Goal: Navigation & Orientation: Find specific page/section

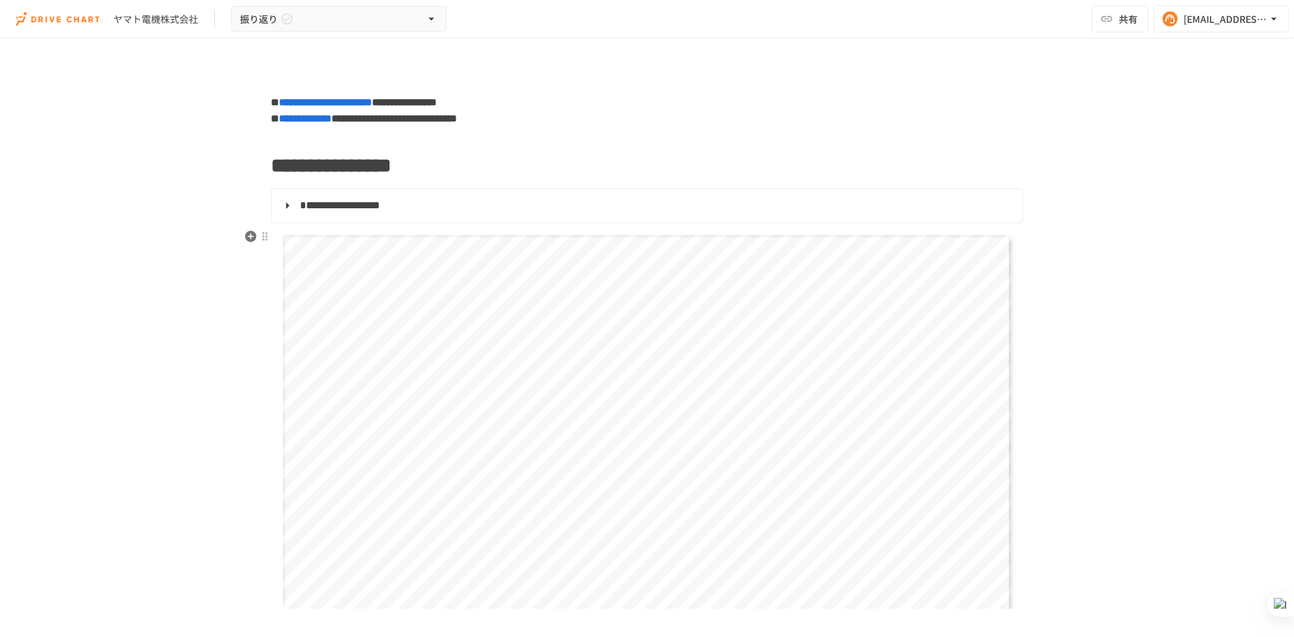
scroll to position [202, 0]
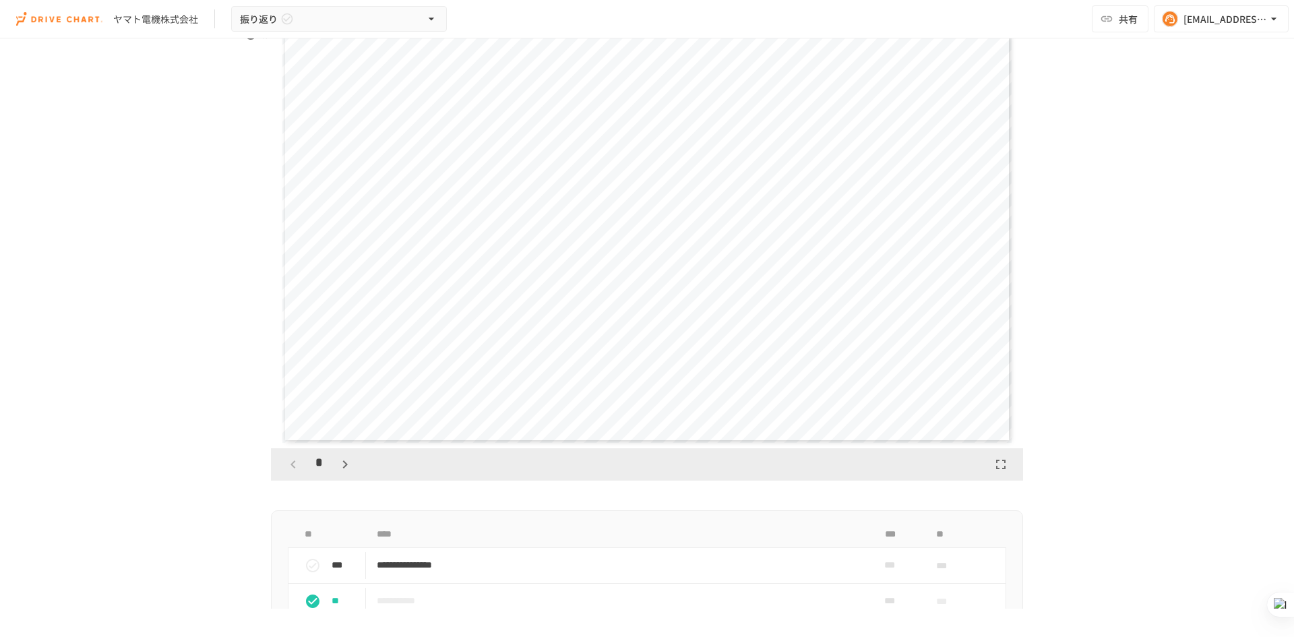
click at [348, 469] on button "button" at bounding box center [345, 464] width 23 height 23
click at [348, 469] on icon "button" at bounding box center [345, 464] width 16 height 16
click at [349, 469] on button "button" at bounding box center [345, 464] width 23 height 23
click at [349, 468] on button "button" at bounding box center [345, 464] width 23 height 23
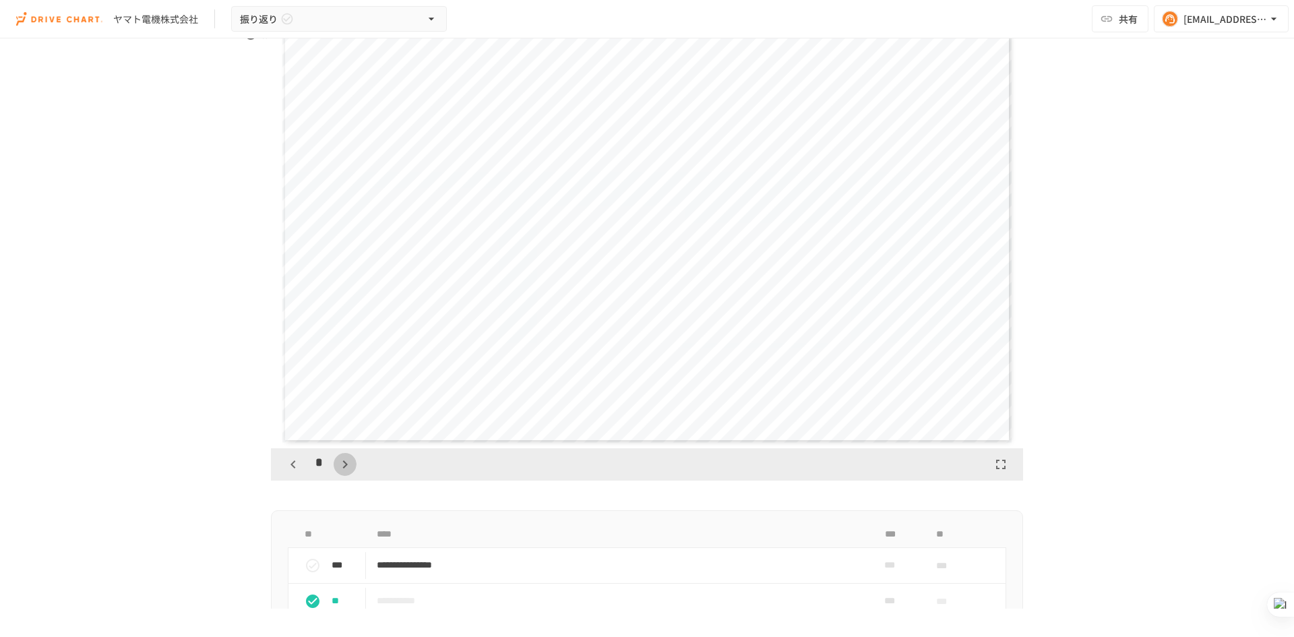
click at [349, 468] on button "button" at bounding box center [345, 464] width 23 height 23
click at [349, 468] on icon "button" at bounding box center [345, 464] width 16 height 16
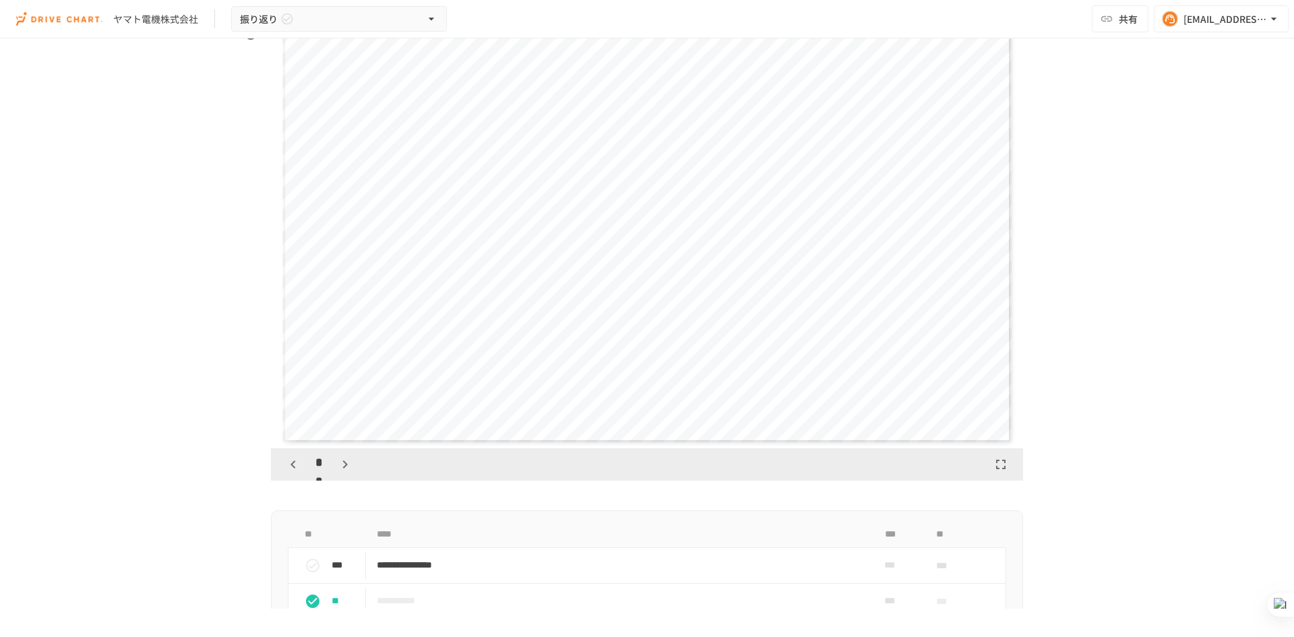
click at [349, 468] on icon "button" at bounding box center [345, 464] width 16 height 16
click at [349, 468] on icon "button" at bounding box center [352, 464] width 16 height 16
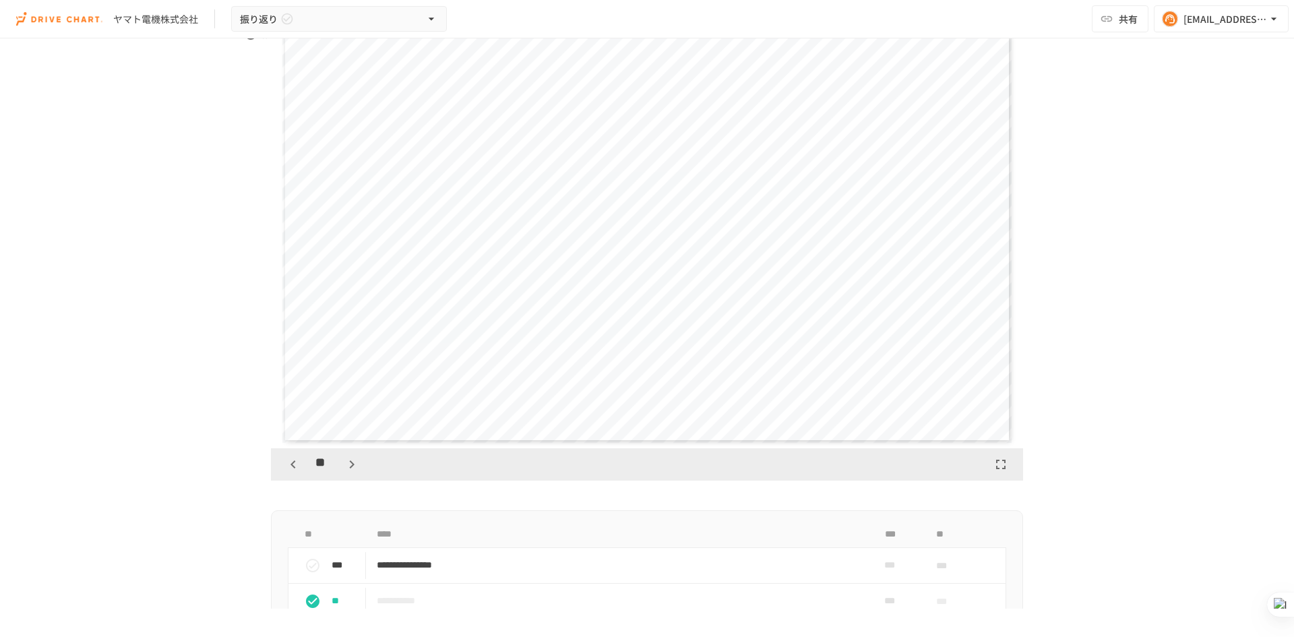
scroll to position [6319, 0]
click at [350, 468] on icon "button" at bounding box center [352, 464] width 5 height 8
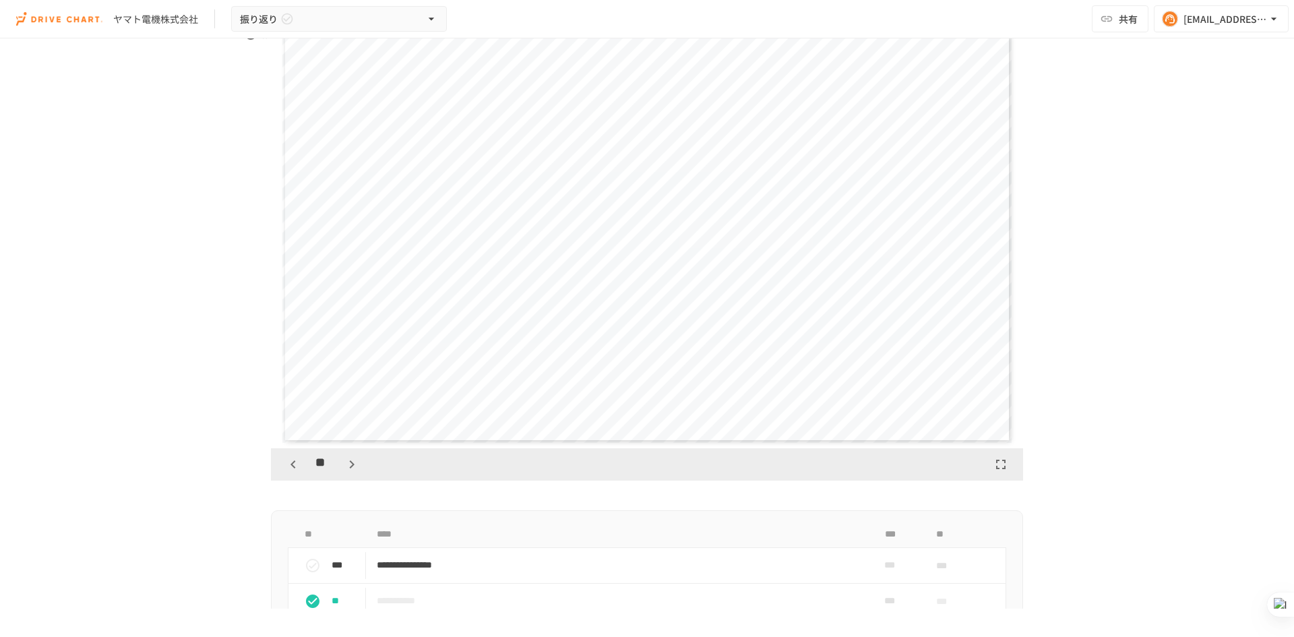
scroll to position [8004, 0]
click at [299, 464] on button "button" at bounding box center [293, 464] width 23 height 23
click at [346, 472] on icon "button" at bounding box center [352, 464] width 16 height 16
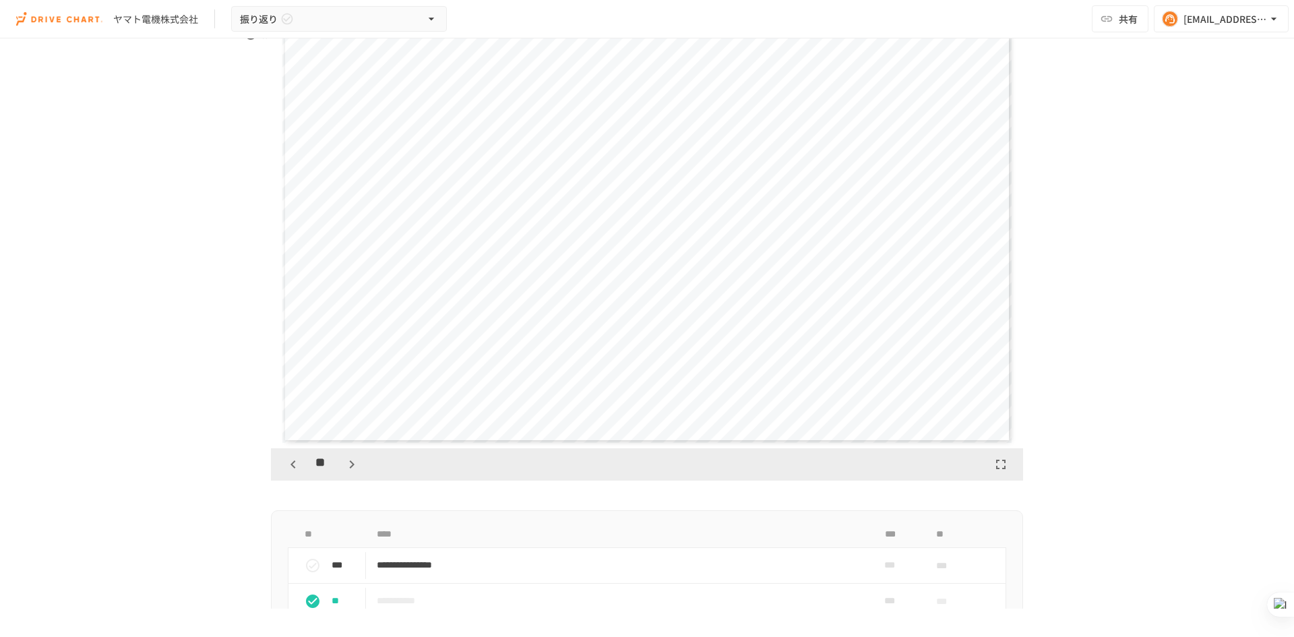
click at [295, 473] on button "button" at bounding box center [293, 464] width 23 height 23
click at [349, 466] on icon "button" at bounding box center [352, 464] width 16 height 16
click at [351, 468] on icon "button" at bounding box center [352, 464] width 16 height 16
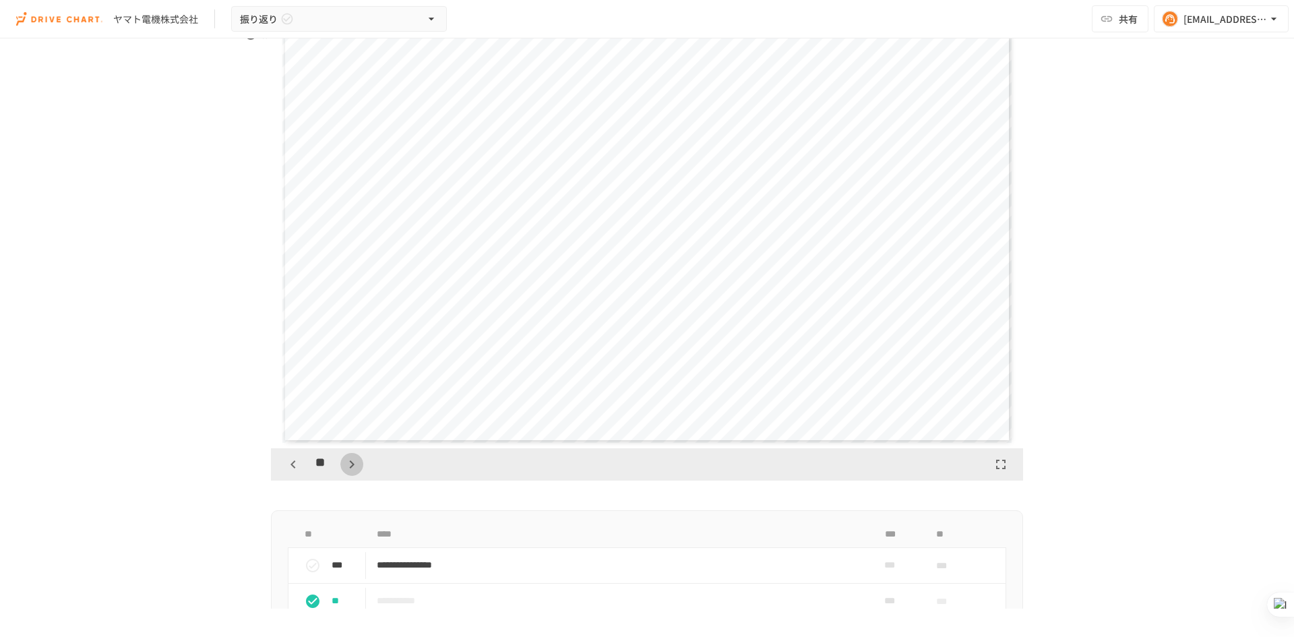
scroll to position [8425, 0]
click at [351, 467] on icon "button" at bounding box center [352, 464] width 16 height 16
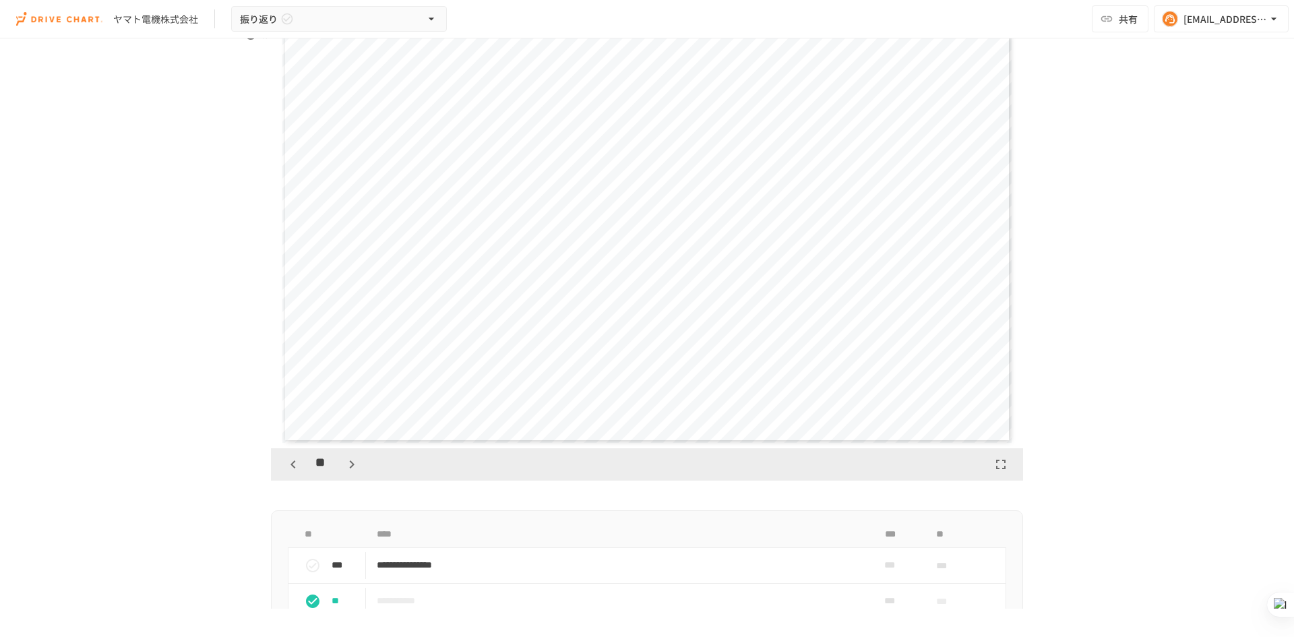
scroll to position [9689, 0]
click at [351, 467] on icon "button" at bounding box center [352, 464] width 16 height 16
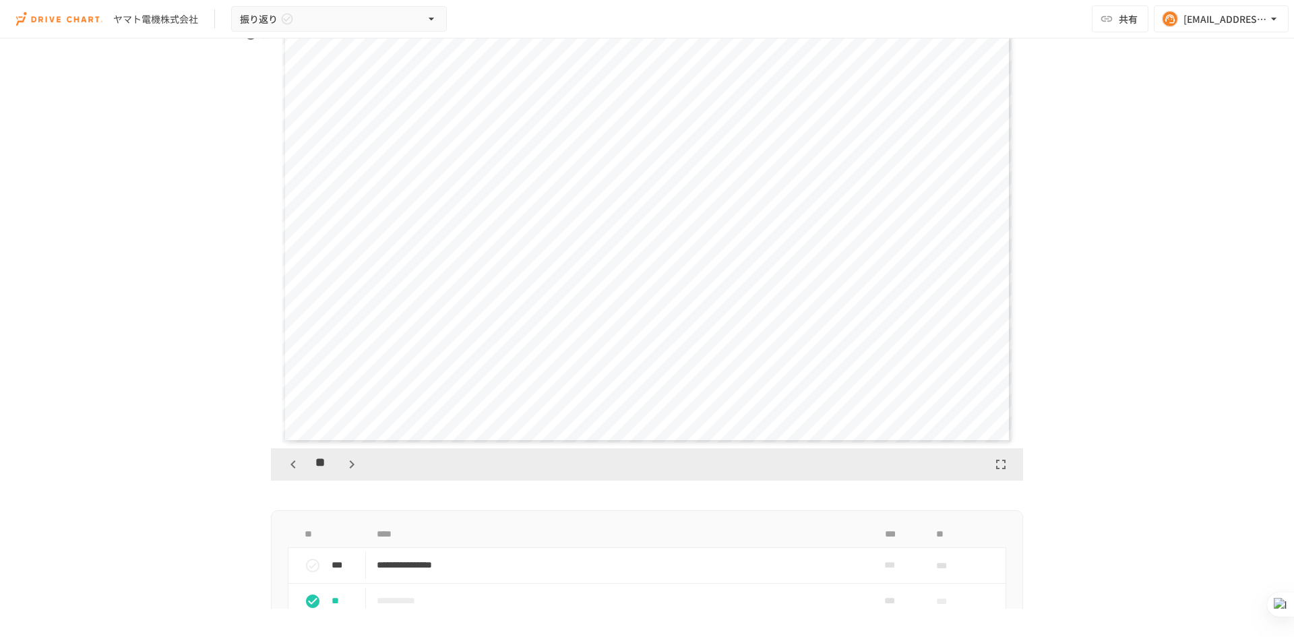
click at [351, 467] on icon "button" at bounding box center [352, 464] width 16 height 16
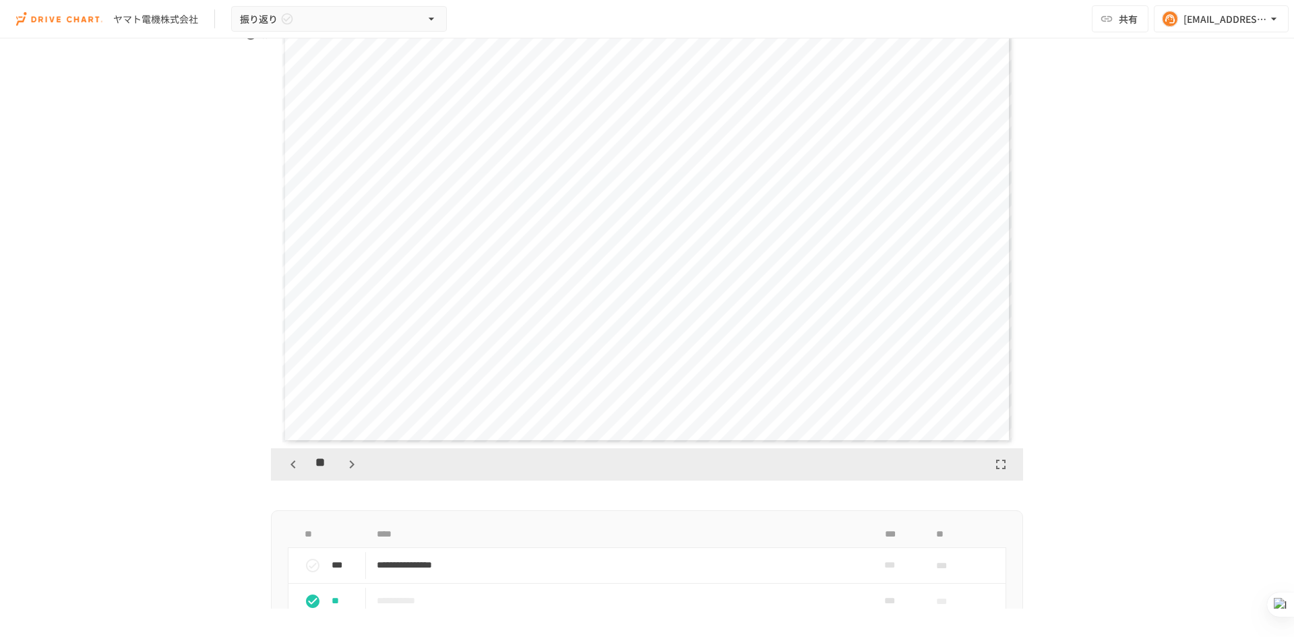
click at [298, 464] on button "button" at bounding box center [293, 464] width 23 height 23
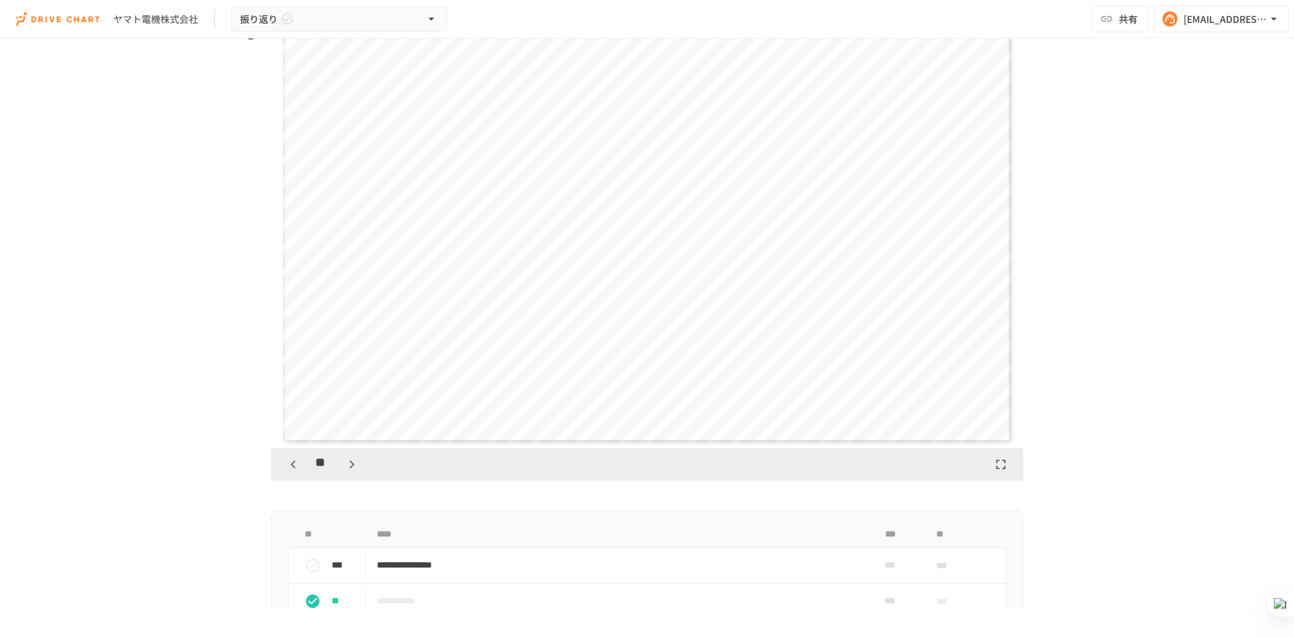
scroll to position [10531, 0]
